Goal: Transaction & Acquisition: Purchase product/service

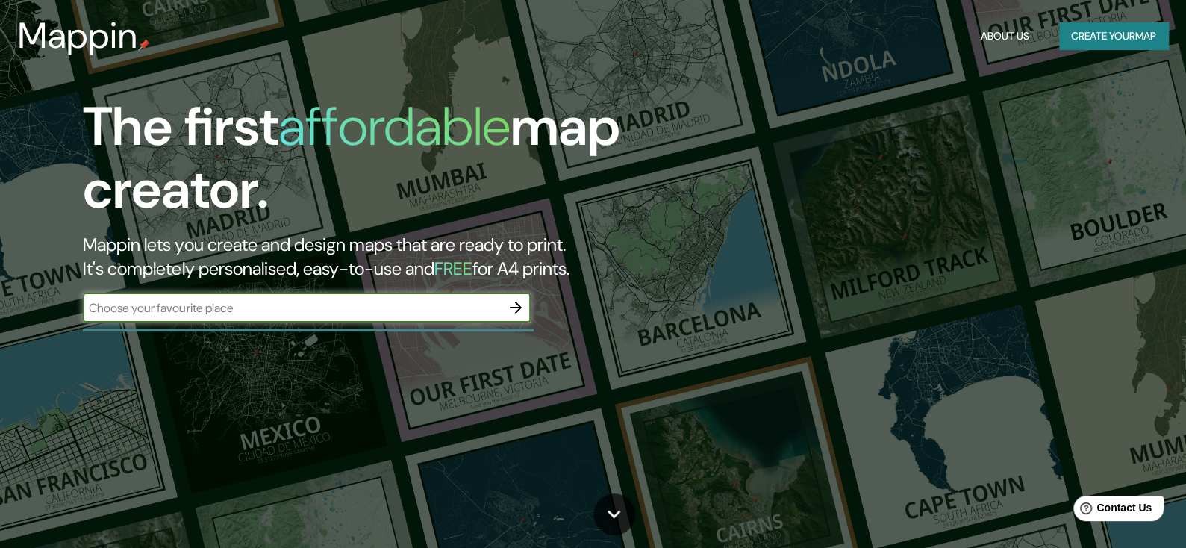
click at [249, 306] on input "text" at bounding box center [292, 307] width 418 height 17
type input "pinto"
click at [520, 305] on icon "button" at bounding box center [516, 308] width 12 height 12
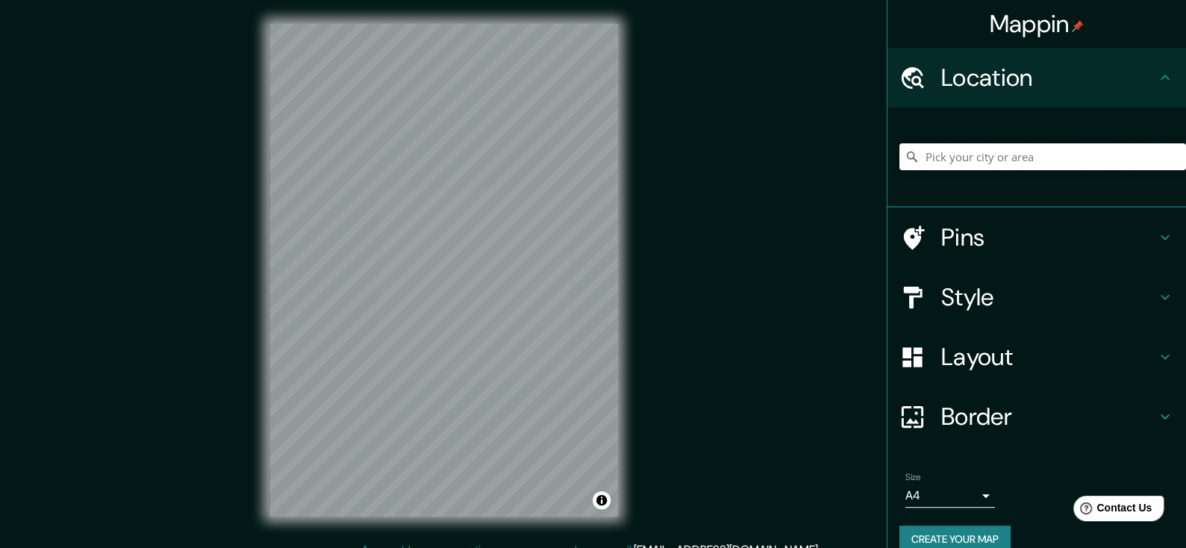
click at [999, 150] on input "Pick your city or area" at bounding box center [1043, 156] width 287 height 27
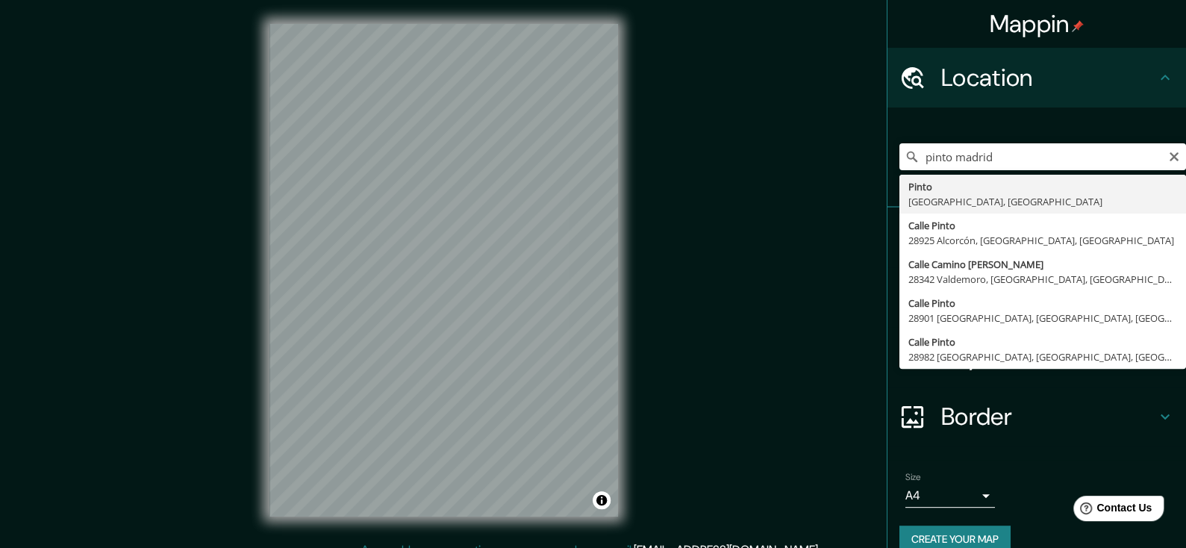
type input "Pinto, [GEOGRAPHIC_DATA], [GEOGRAPHIC_DATA]"
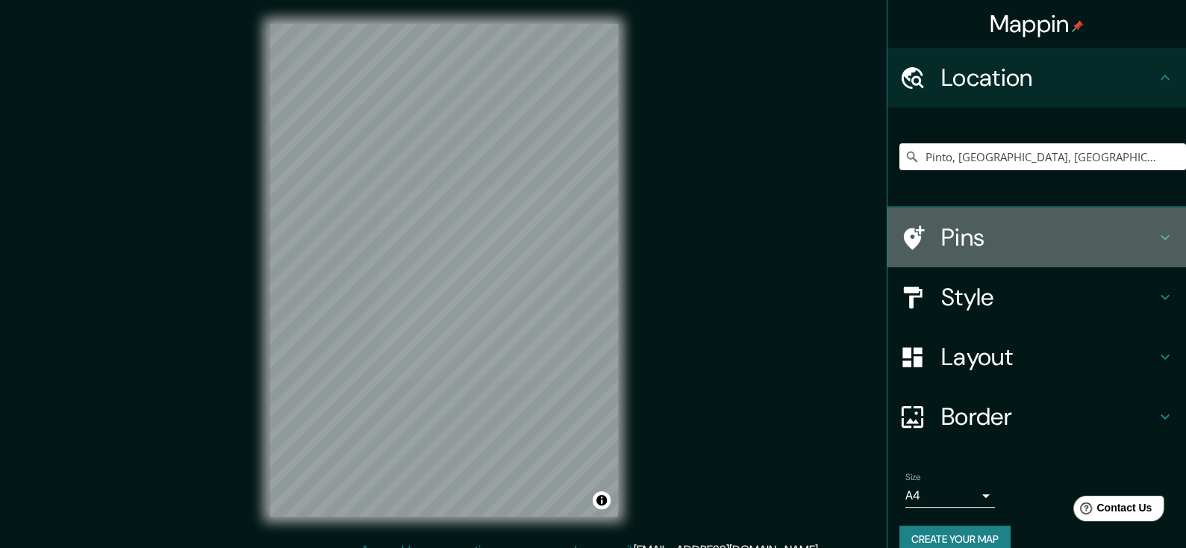
click at [1030, 231] on h4 "Pins" at bounding box center [1048, 237] width 215 height 30
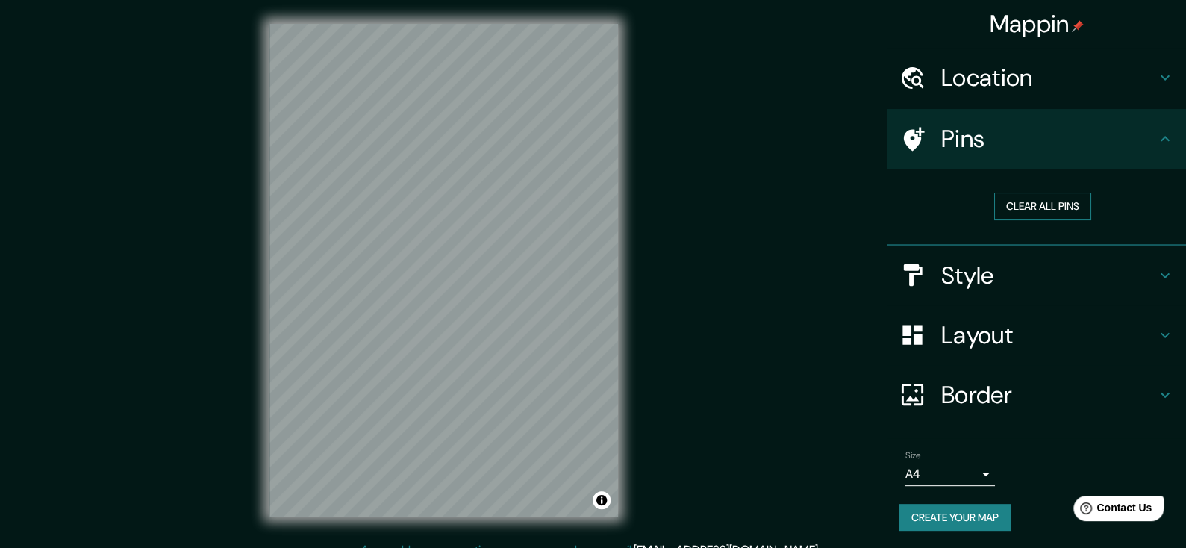
click at [1034, 212] on button "Clear all pins" at bounding box center [1043, 207] width 97 height 28
click at [1036, 264] on h4 "Style" at bounding box center [1048, 276] width 215 height 30
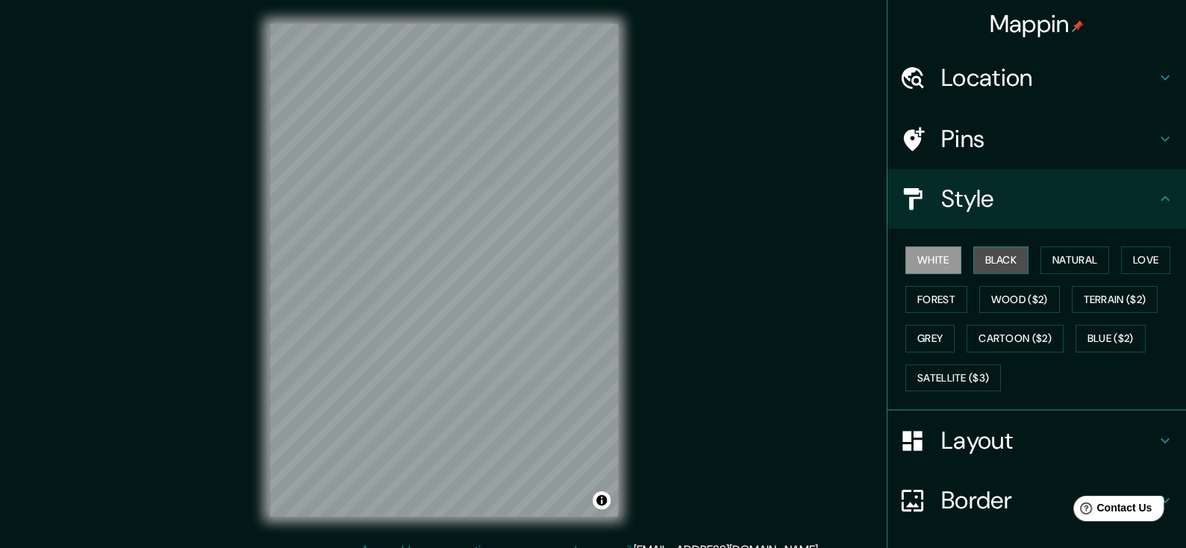
click at [980, 264] on button "Black" at bounding box center [1002, 260] width 56 height 28
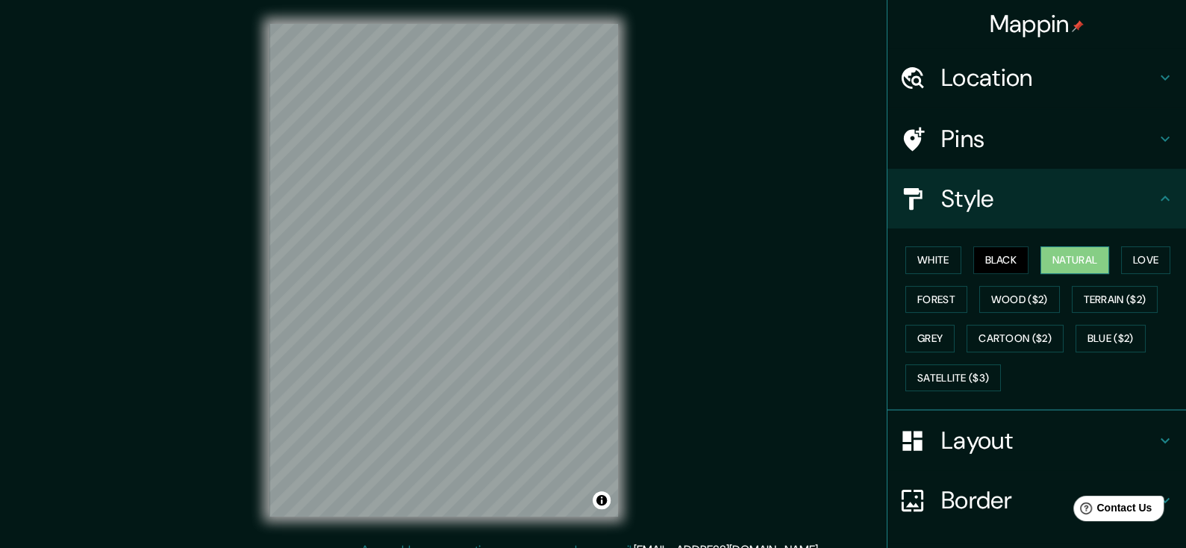
click at [1058, 259] on button "Natural" at bounding box center [1075, 260] width 69 height 28
click at [996, 261] on button "Black" at bounding box center [1002, 260] width 56 height 28
click at [1136, 258] on button "Love" at bounding box center [1145, 260] width 49 height 28
click at [944, 313] on div "White Black Natural Love Forest Wood ($2) Terrain ($2) Grey Cartoon ($2) Blue (…" at bounding box center [1043, 318] width 287 height 157
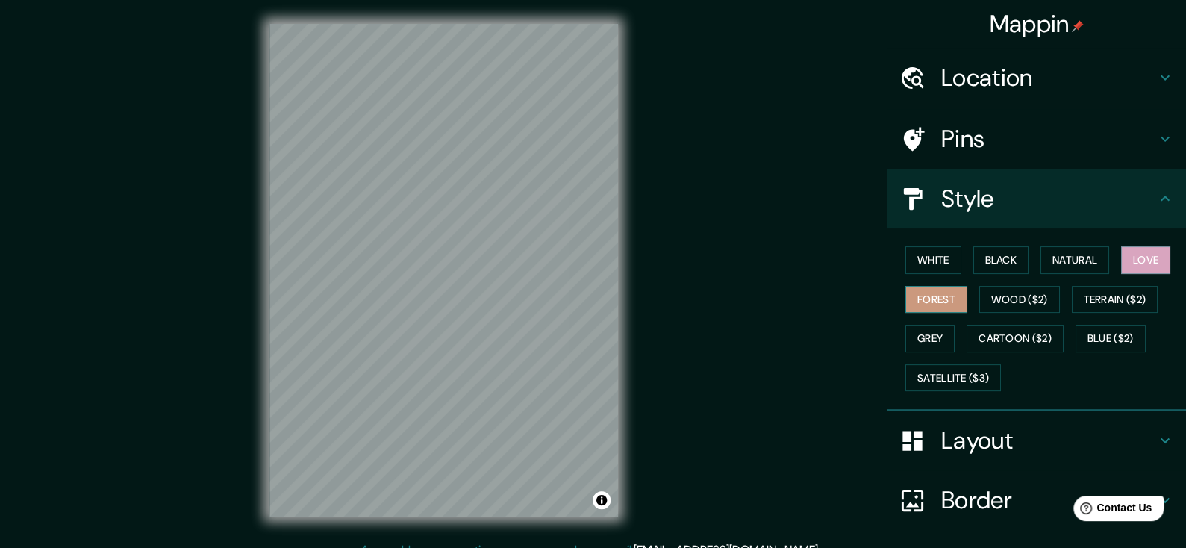
click at [939, 298] on button "Forest" at bounding box center [937, 300] width 62 height 28
click at [995, 296] on button "Wood ($2)" at bounding box center [1020, 300] width 81 height 28
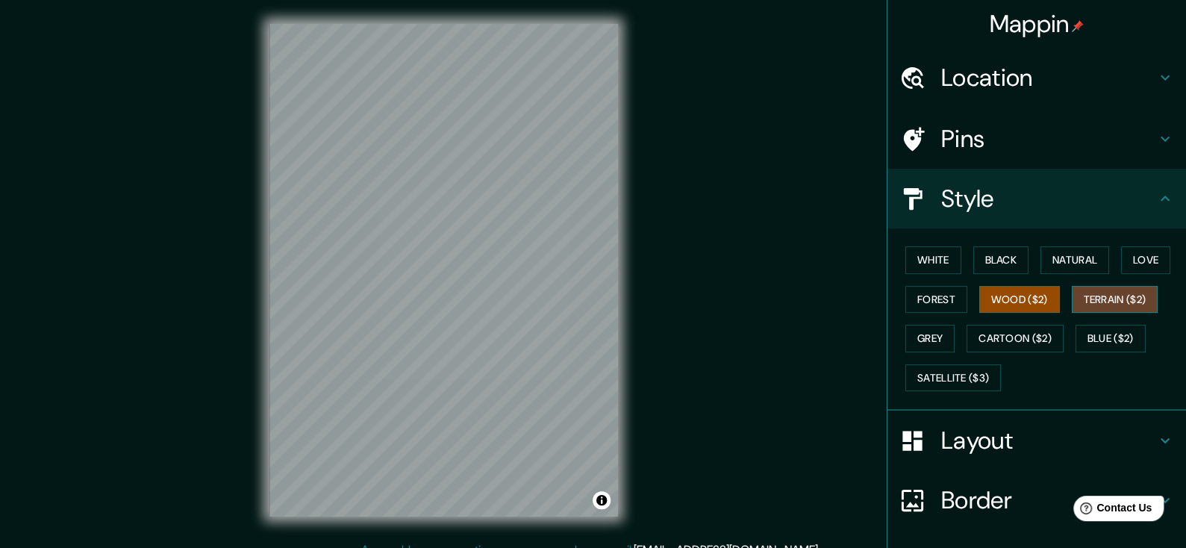
click at [1116, 293] on button "Terrain ($2)" at bounding box center [1115, 300] width 87 height 28
click at [1056, 301] on div "White Black Natural Love Forest Wood ($2) Terrain ($2) Grey Cartoon ($2) Blue (…" at bounding box center [1043, 318] width 287 height 157
click at [1031, 302] on button "Wood ($2)" at bounding box center [1020, 300] width 81 height 28
click at [906, 338] on button "Grey" at bounding box center [930, 339] width 49 height 28
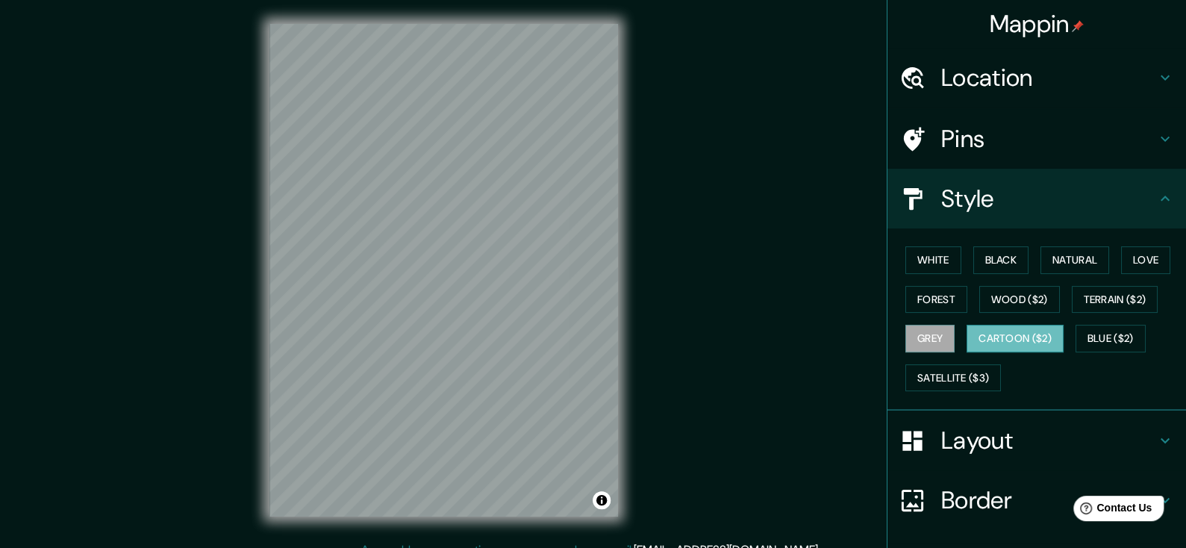
click at [974, 328] on button "Cartoon ($2)" at bounding box center [1015, 339] width 97 height 28
click at [1086, 330] on button "Blue ($2)" at bounding box center [1111, 339] width 70 height 28
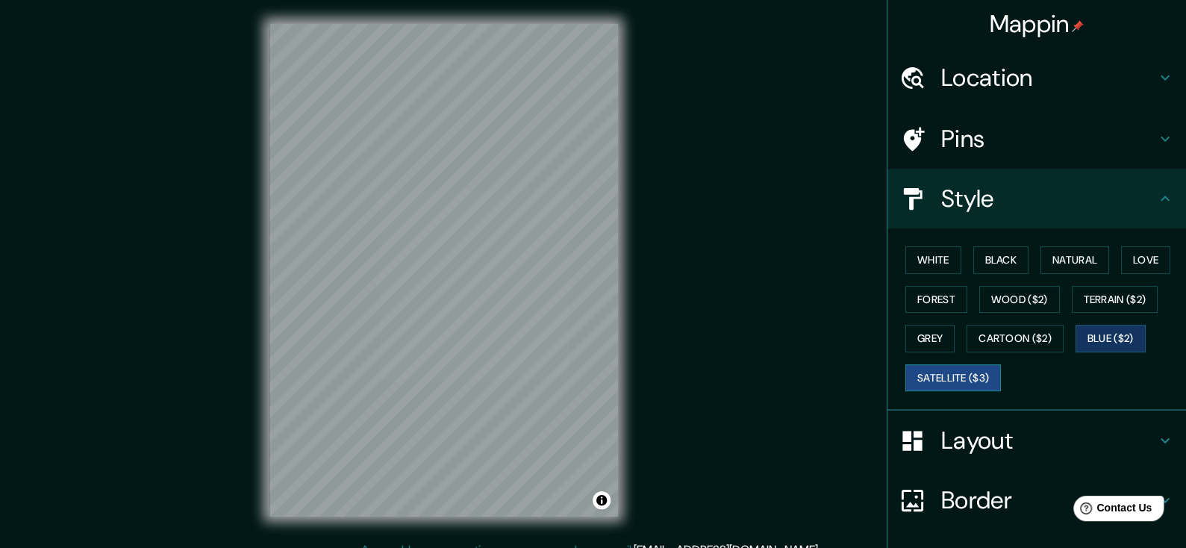
click at [956, 377] on button "Satellite ($3)" at bounding box center [954, 378] width 96 height 28
click at [997, 263] on button "Black" at bounding box center [1002, 260] width 56 height 28
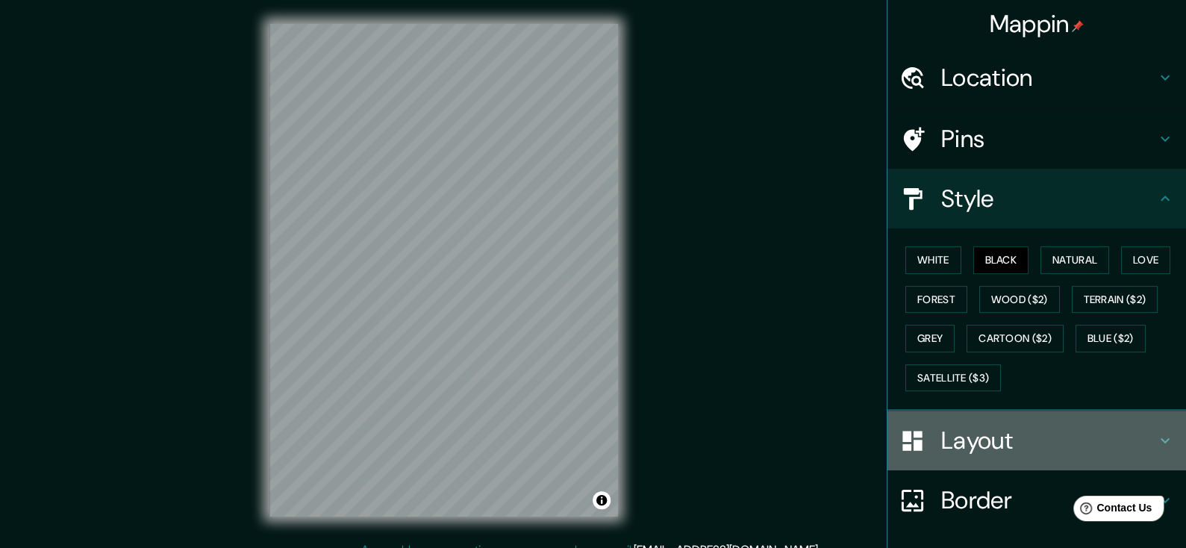
click at [1031, 441] on h4 "Layout" at bounding box center [1048, 441] width 215 height 30
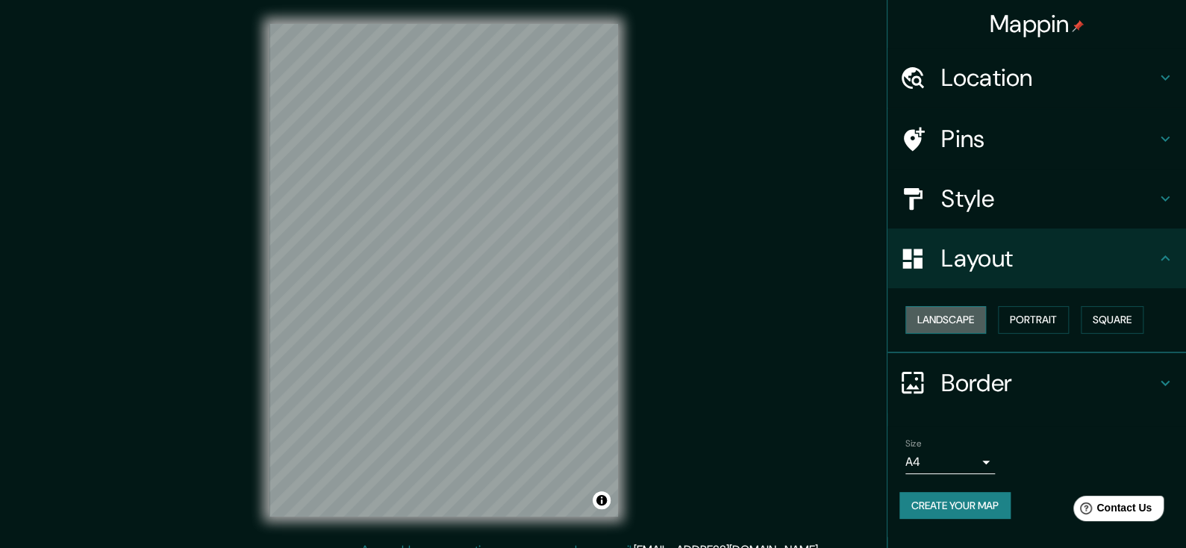
click at [939, 322] on button "Landscape" at bounding box center [946, 320] width 81 height 28
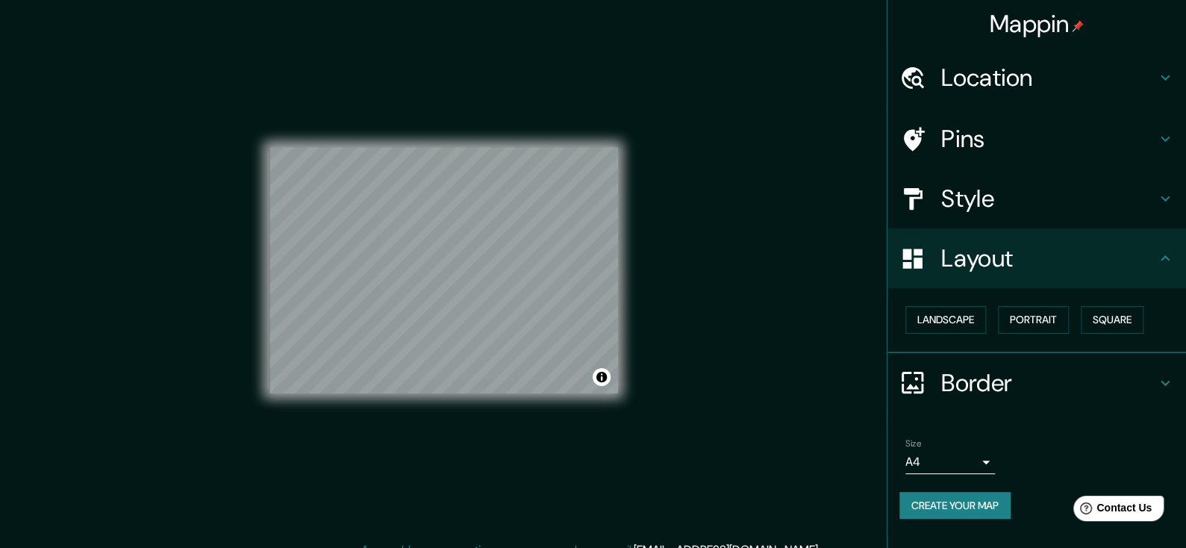
click at [997, 380] on h4 "Border" at bounding box center [1048, 383] width 215 height 30
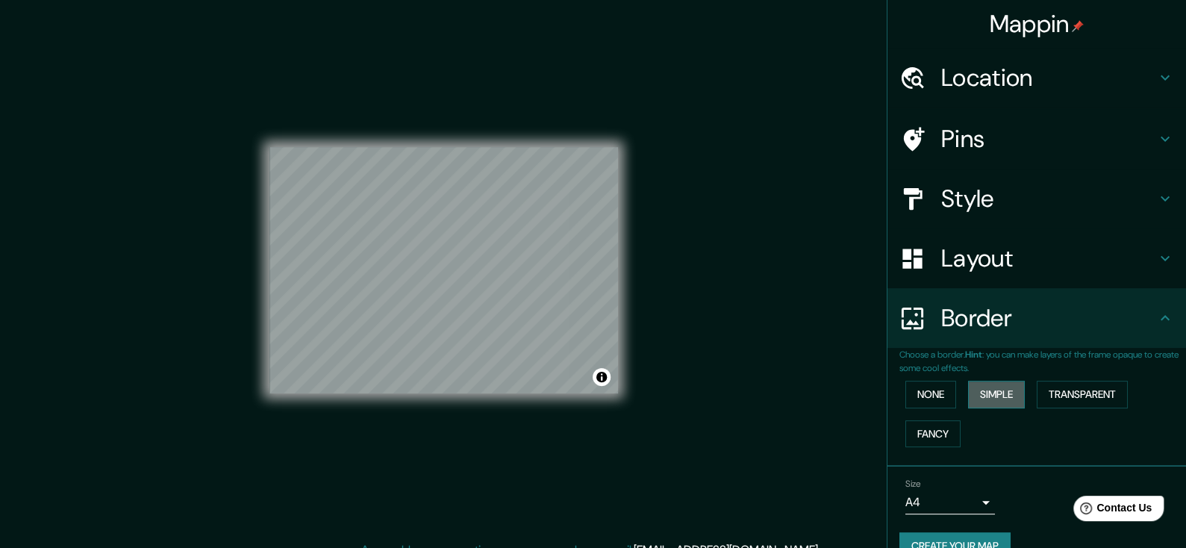
click at [974, 390] on button "Simple" at bounding box center [996, 395] width 57 height 28
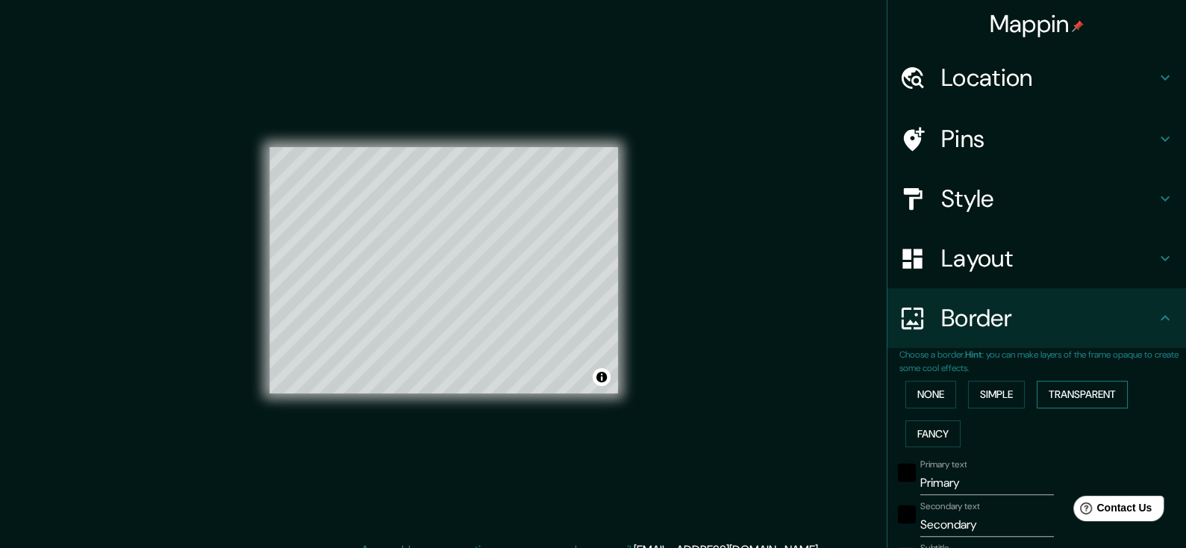
click at [1092, 385] on button "Transparent" at bounding box center [1082, 395] width 91 height 28
click at [933, 441] on button "Fancy" at bounding box center [933, 434] width 55 height 28
click at [927, 405] on button "None" at bounding box center [931, 395] width 51 height 28
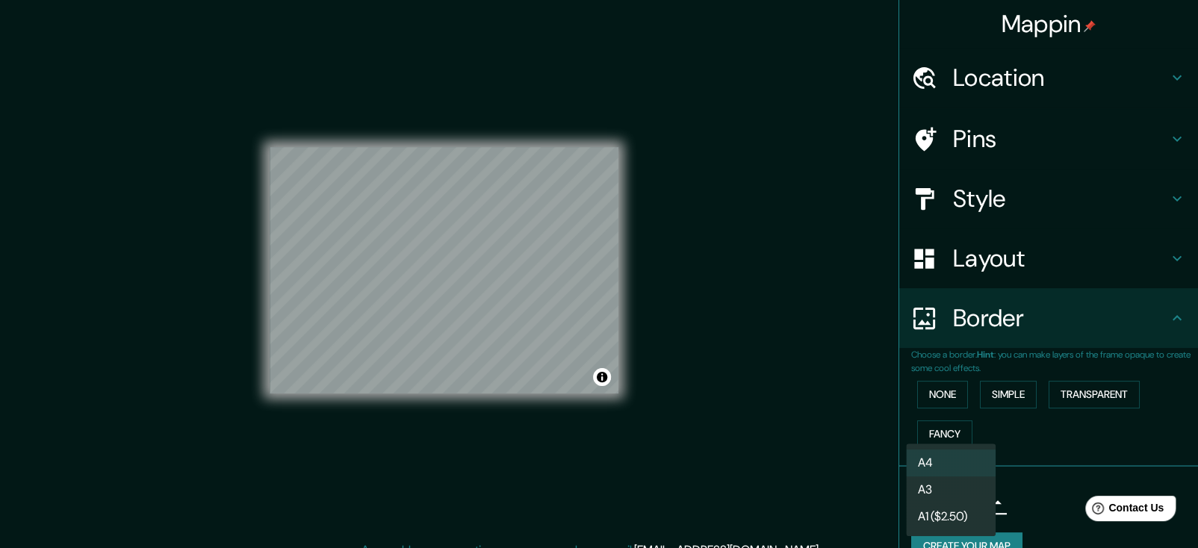
drag, startPoint x: 977, startPoint y: 497, endPoint x: 997, endPoint y: 500, distance: 21.2
click at [997, 500] on body "Mappin Location [GEOGRAPHIC_DATA], [GEOGRAPHIC_DATA], [GEOGRAPHIC_DATA] Pins St…" at bounding box center [599, 274] width 1198 height 548
click at [952, 488] on li "A3" at bounding box center [951, 489] width 90 height 27
type input "a4"
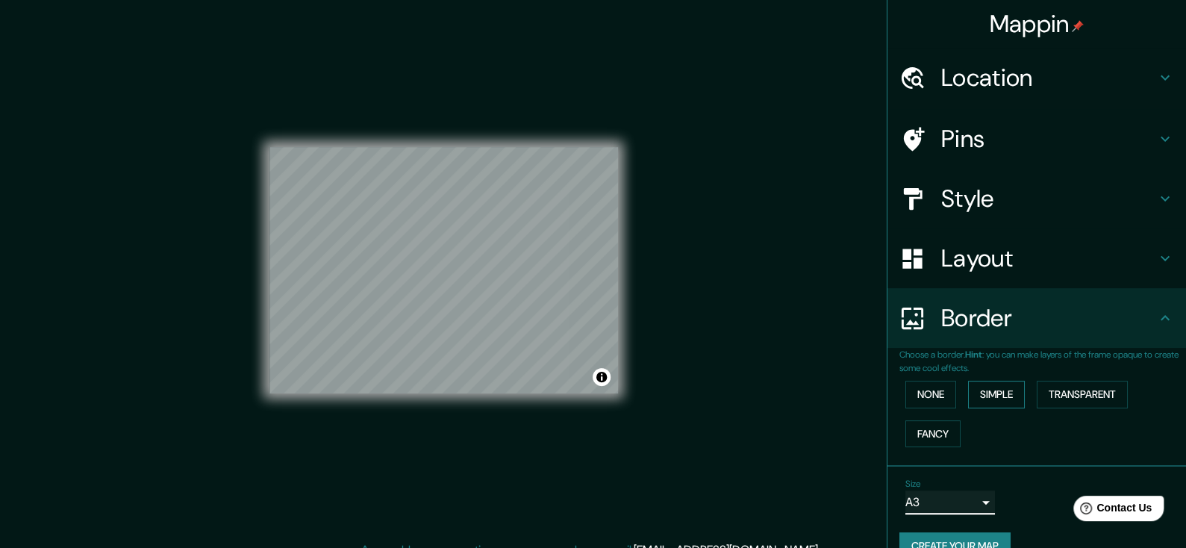
scroll to position [28, 0]
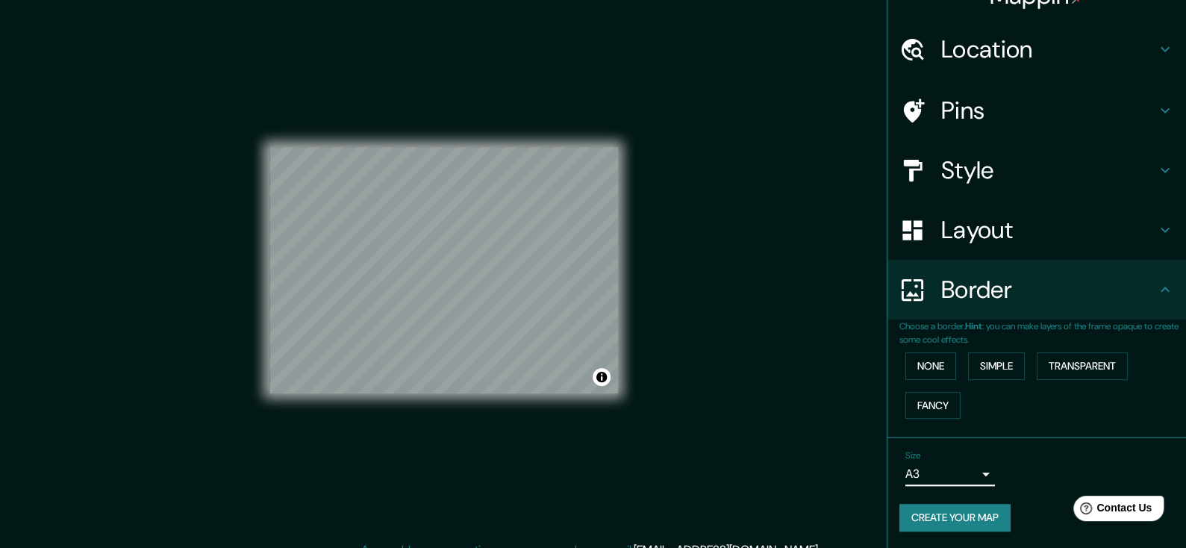
click at [958, 511] on button "Create your map" at bounding box center [955, 518] width 111 height 28
drag, startPoint x: 707, startPoint y: 313, endPoint x: 715, endPoint y: 364, distance: 52.2
click at [715, 364] on div "Mappin Location [GEOGRAPHIC_DATA], [GEOGRAPHIC_DATA], [GEOGRAPHIC_DATA] Pins St…" at bounding box center [593, 282] width 1186 height 565
click at [933, 514] on button "Create your map" at bounding box center [955, 518] width 111 height 28
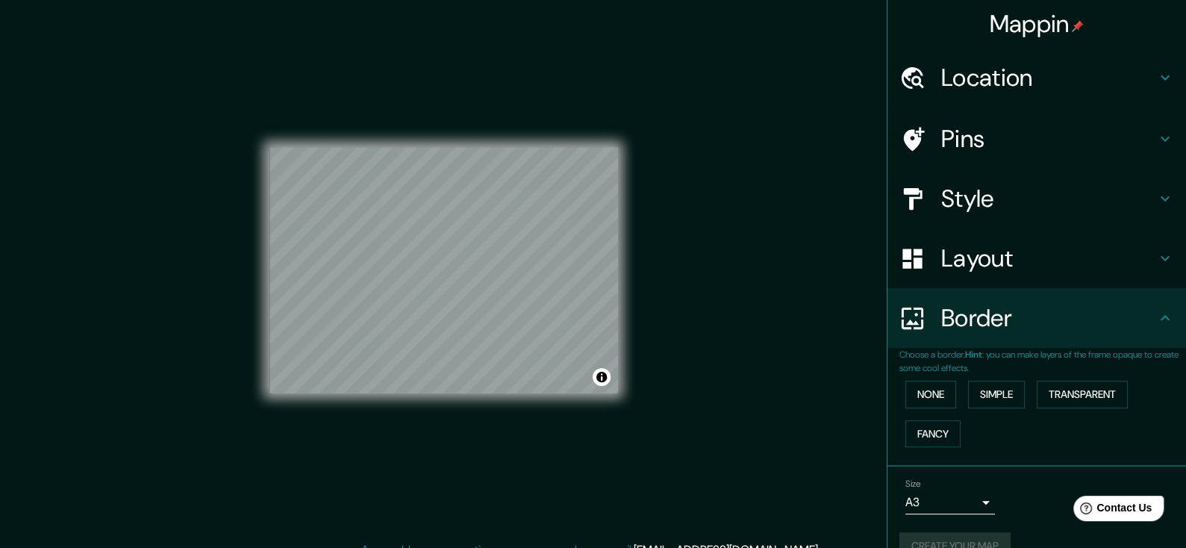
click at [1019, 305] on h4 "Border" at bounding box center [1048, 318] width 215 height 30
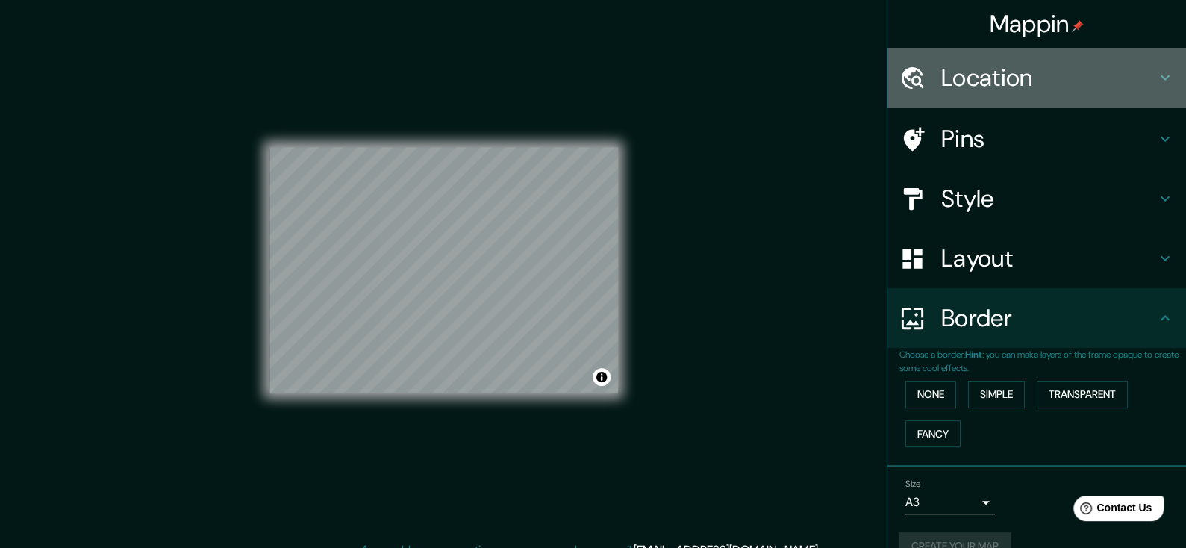
click at [976, 78] on h4 "Location" at bounding box center [1048, 78] width 215 height 30
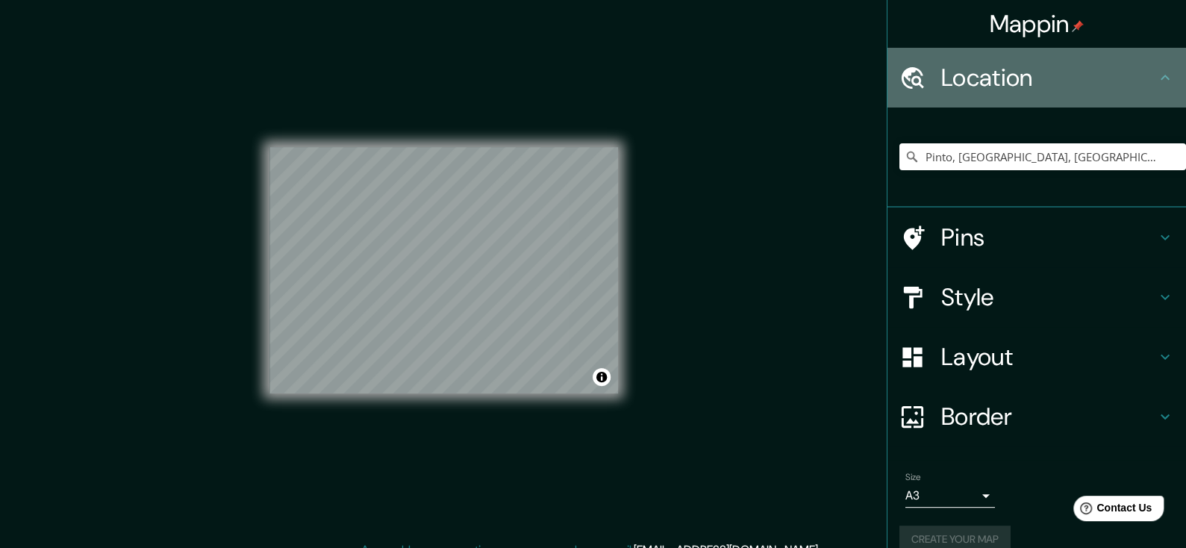
click at [976, 78] on h4 "Location" at bounding box center [1048, 78] width 215 height 30
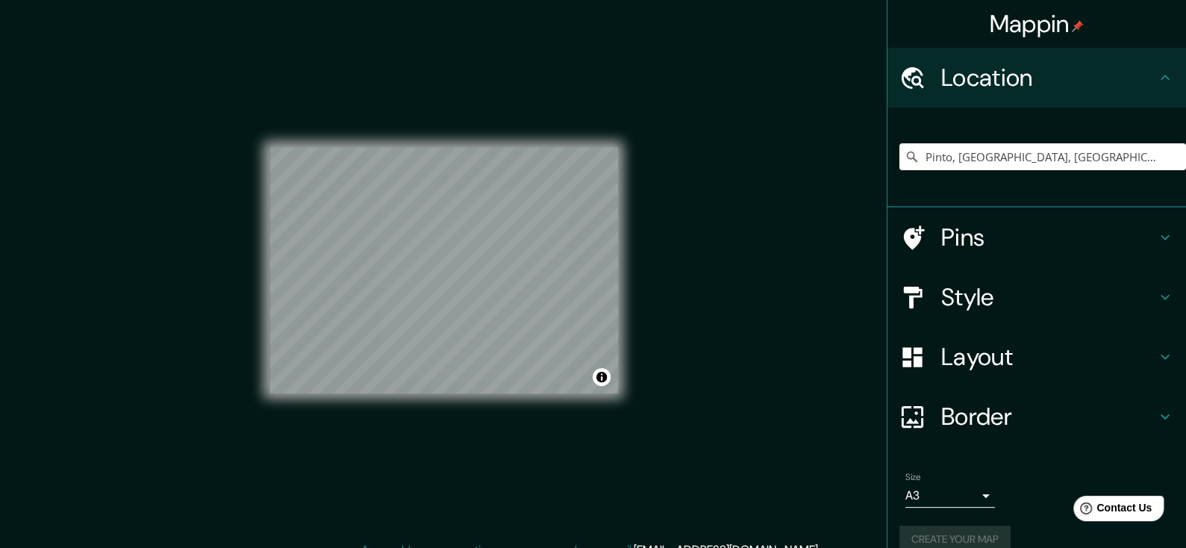
click at [973, 222] on h4 "Pins" at bounding box center [1048, 237] width 215 height 30
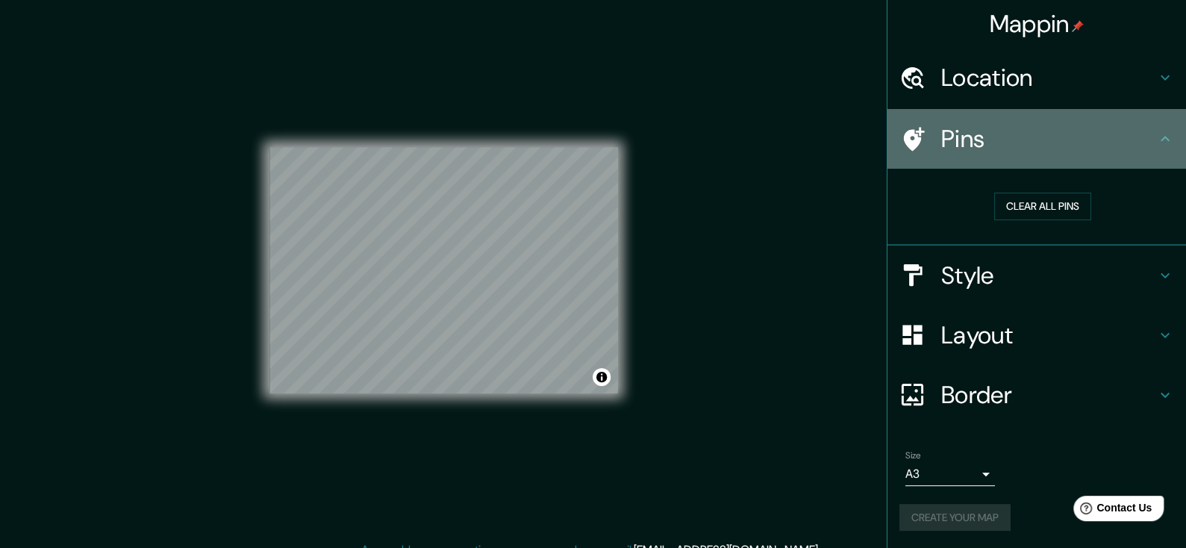
click at [976, 132] on h4 "Pins" at bounding box center [1048, 139] width 215 height 30
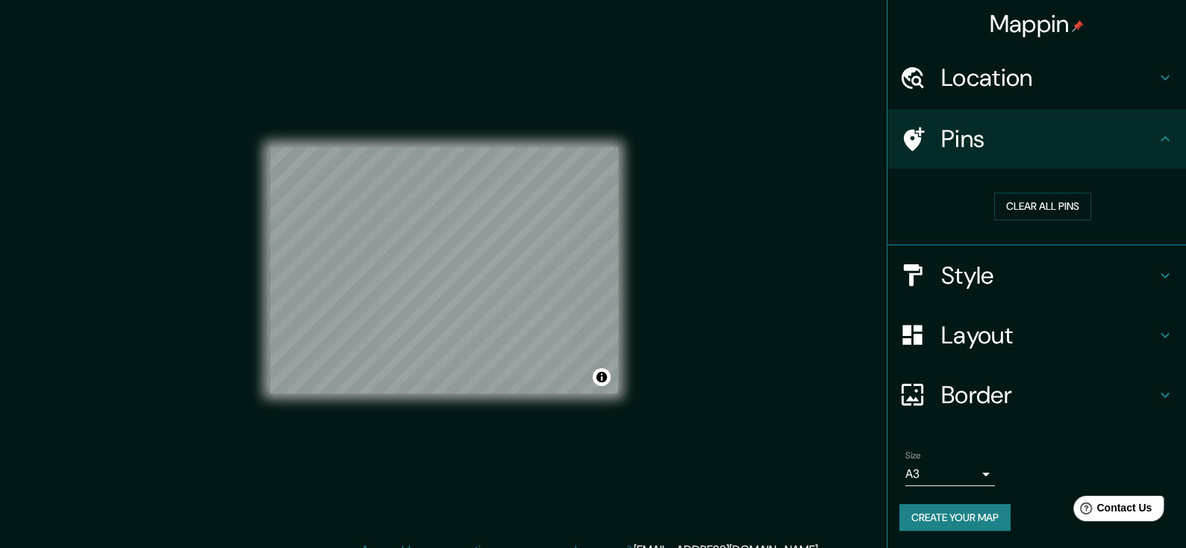
click at [832, 237] on div "Mappin Location [GEOGRAPHIC_DATA], [GEOGRAPHIC_DATA], [GEOGRAPHIC_DATA] Pins Cl…" at bounding box center [593, 282] width 1186 height 565
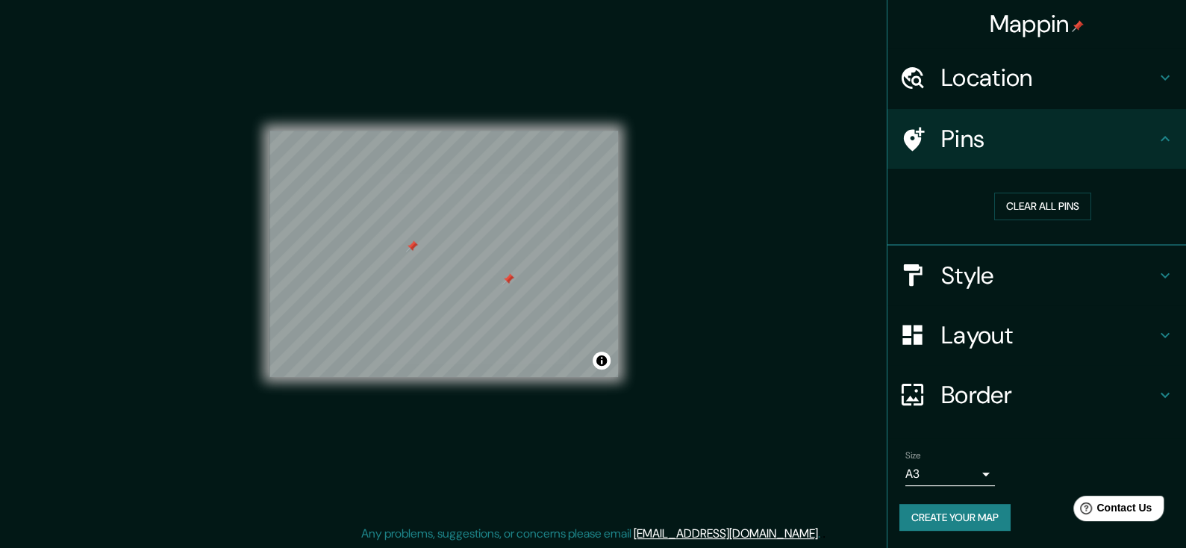
click at [505, 279] on div at bounding box center [508, 279] width 12 height 12
click at [1026, 196] on button "Clear all pins" at bounding box center [1043, 207] width 97 height 28
click at [1024, 274] on h4 "Style" at bounding box center [1048, 276] width 215 height 30
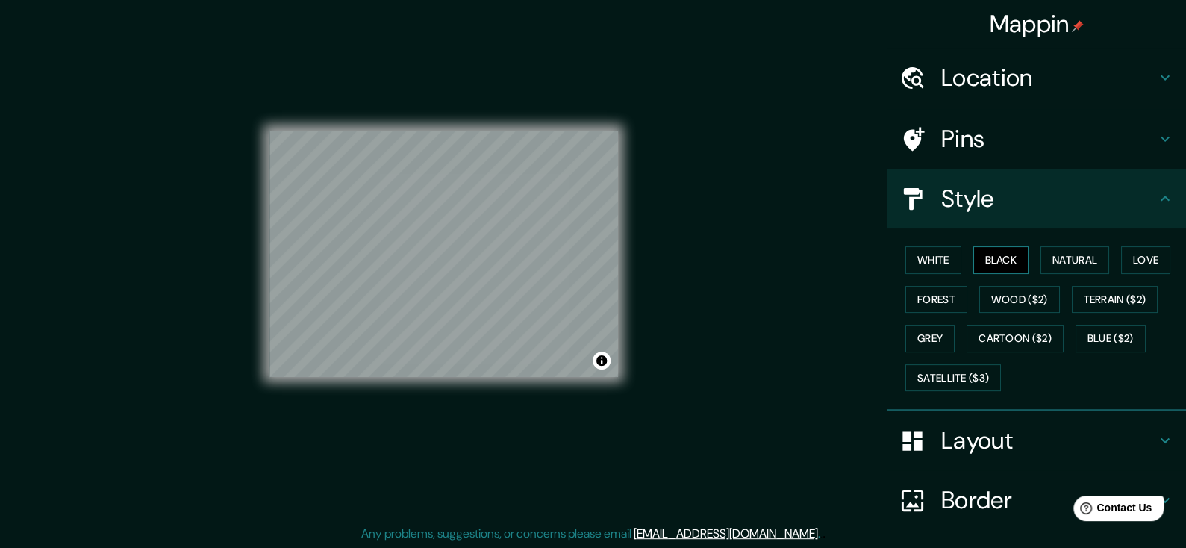
click at [991, 261] on button "Black" at bounding box center [1002, 260] width 56 height 28
click at [1160, 253] on button "Love" at bounding box center [1145, 260] width 49 height 28
click at [1136, 290] on button "Terrain ($2)" at bounding box center [1115, 300] width 87 height 28
click at [941, 299] on button "Forest" at bounding box center [937, 300] width 62 height 28
click at [995, 265] on button "Black" at bounding box center [1002, 260] width 56 height 28
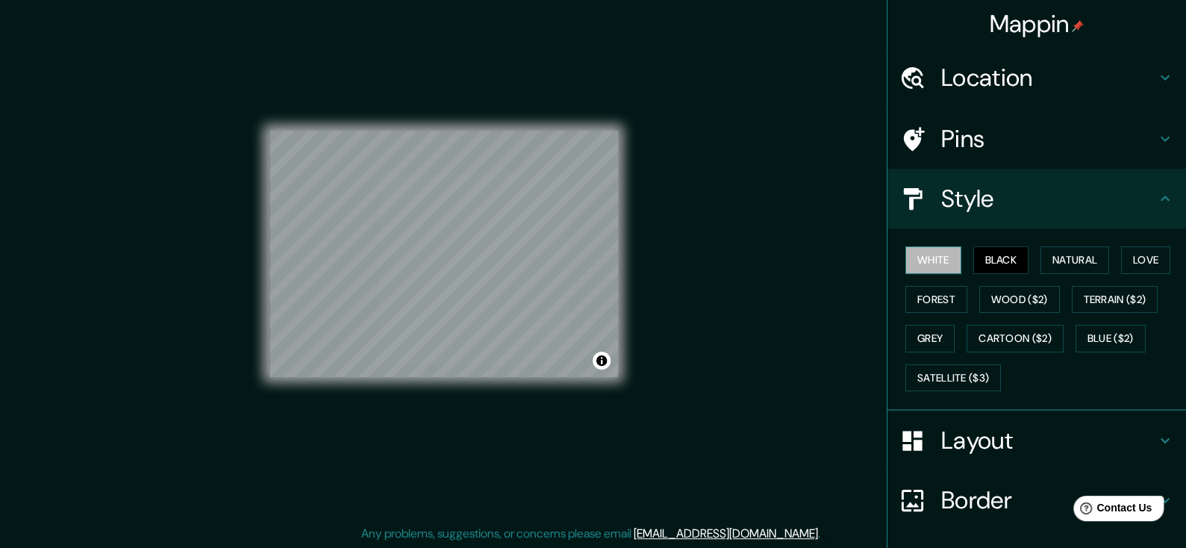
click at [945, 264] on button "White" at bounding box center [934, 260] width 56 height 28
click at [1000, 259] on button "Black" at bounding box center [1002, 260] width 56 height 28
click at [912, 259] on button "White" at bounding box center [934, 260] width 56 height 28
click at [1041, 252] on button "Natural" at bounding box center [1075, 260] width 69 height 28
click at [984, 253] on button "Black" at bounding box center [1002, 260] width 56 height 28
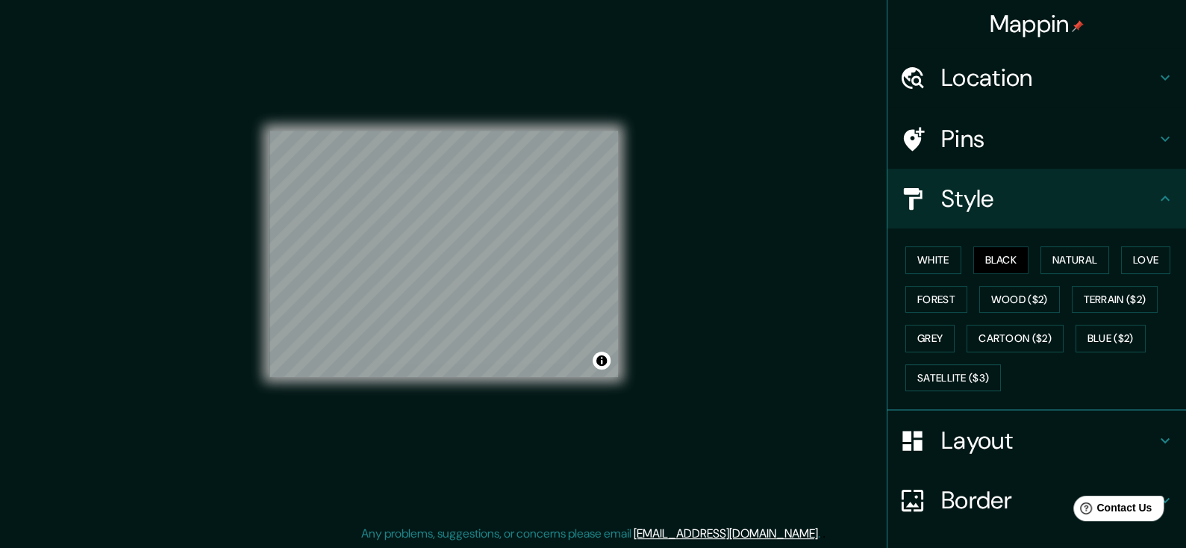
scroll to position [105, 0]
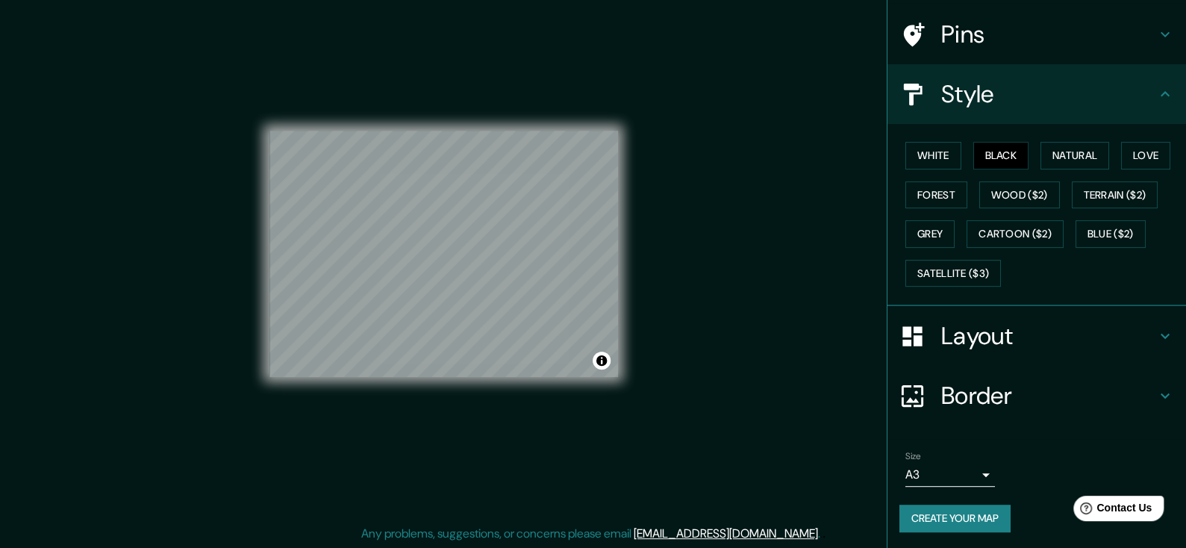
click at [958, 511] on button "Create your map" at bounding box center [955, 519] width 111 height 28
click at [600, 361] on button "Toggle attribution" at bounding box center [602, 361] width 18 height 18
click at [924, 517] on button "Create your map" at bounding box center [955, 519] width 111 height 28
click at [1052, 477] on div "Size A3 a4" at bounding box center [1037, 469] width 275 height 48
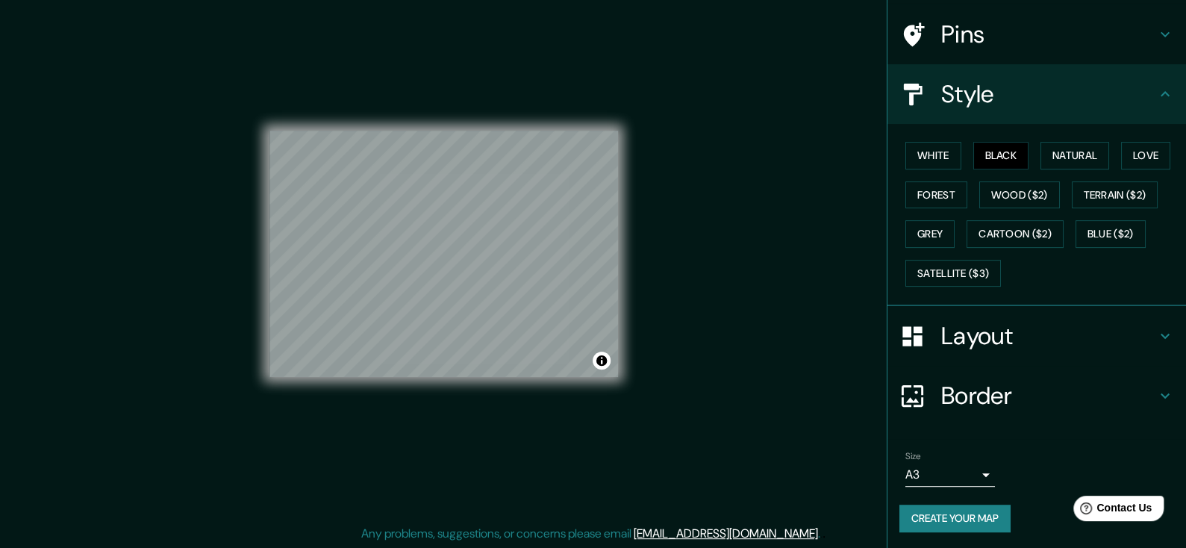
drag, startPoint x: 633, startPoint y: 256, endPoint x: 691, endPoint y: 264, distance: 58.7
click at [687, 265] on div "Mappin Location [GEOGRAPHIC_DATA], [GEOGRAPHIC_DATA], [GEOGRAPHIC_DATA] Pins St…" at bounding box center [593, 266] width 1186 height 565
drag, startPoint x: 594, startPoint y: 364, endPoint x: 679, endPoint y: 282, distance: 117.8
click at [679, 282] on div "Mappin Location [GEOGRAPHIC_DATA], [GEOGRAPHIC_DATA], [GEOGRAPHIC_DATA] Pins St…" at bounding box center [593, 266] width 1186 height 565
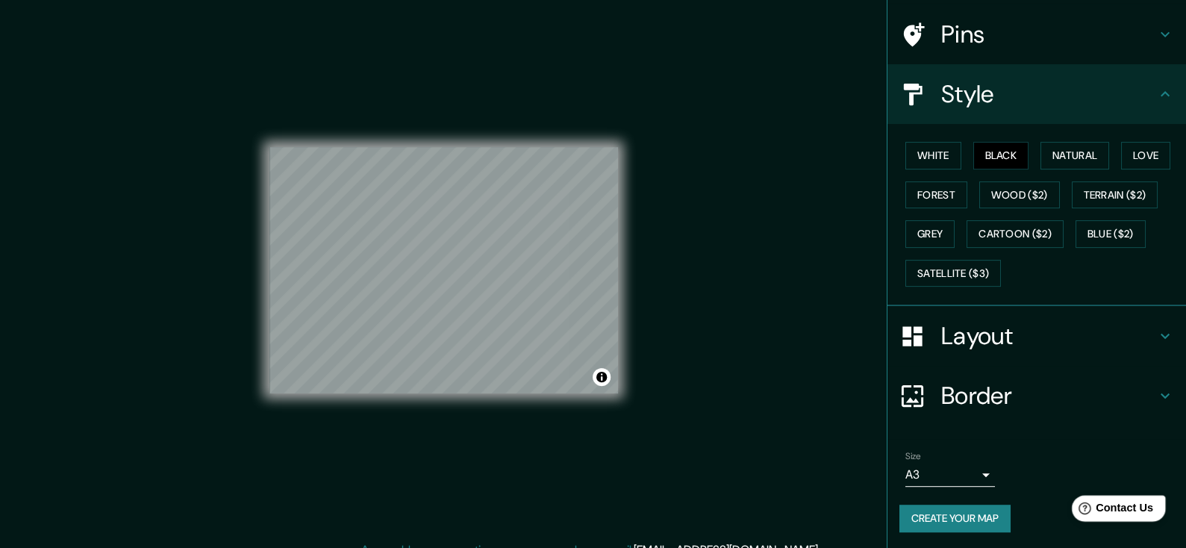
click at [1145, 505] on span "Contact Us" at bounding box center [1124, 508] width 57 height 13
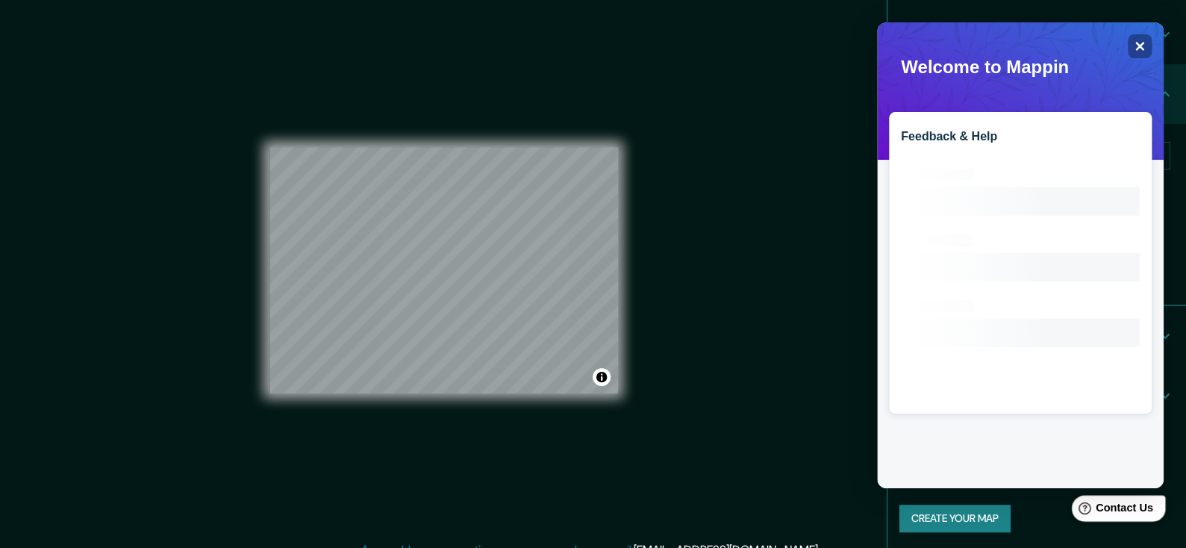
scroll to position [0, 0]
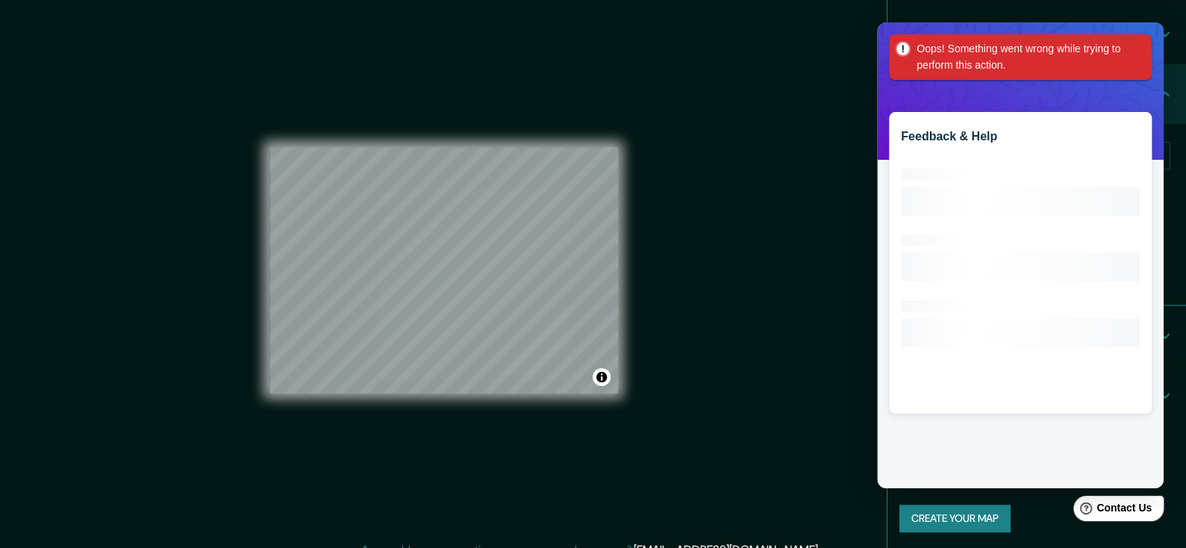
click at [1136, 41] on div "Oops! Something went wrong while trying to perform this action." at bounding box center [1020, 57] width 263 height 46
